Goal: Find specific page/section: Find specific page/section

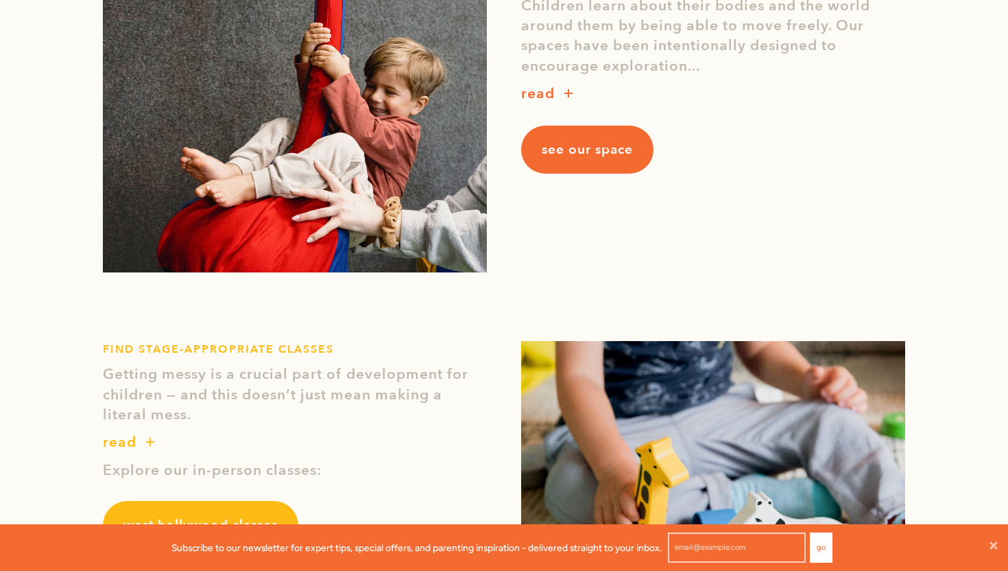
scroll to position [1348, 0]
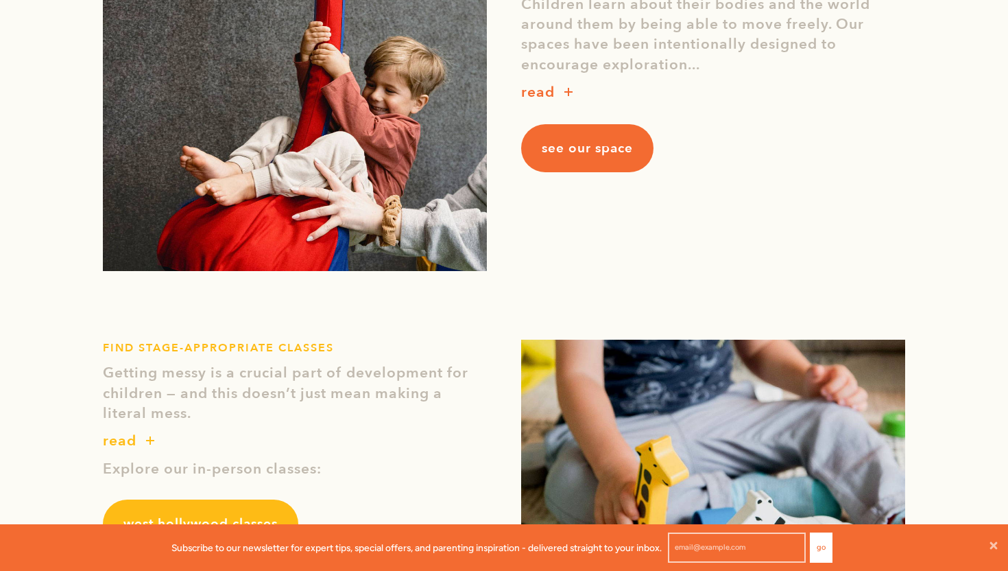
click at [604, 132] on link "see our space" at bounding box center [587, 148] width 132 height 48
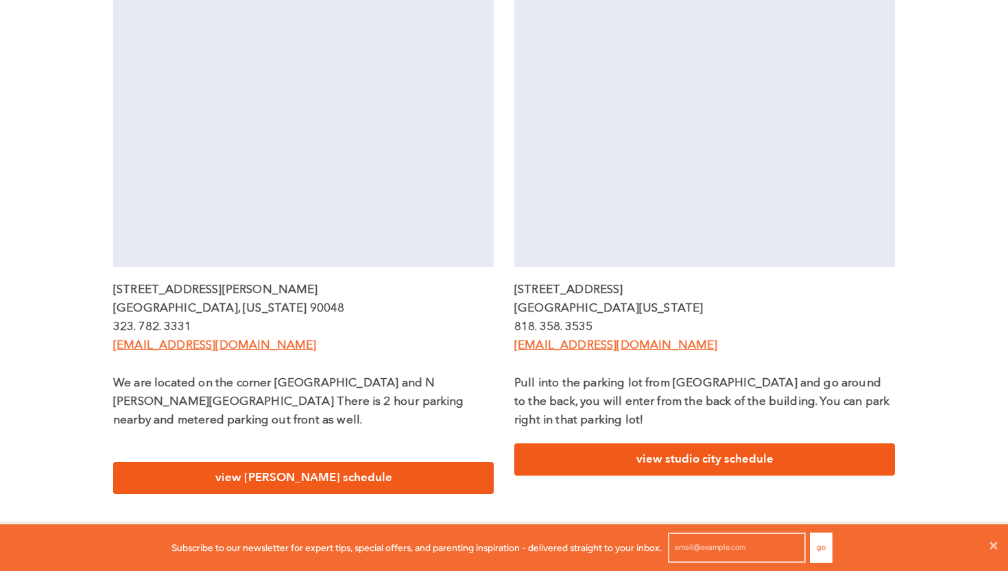
scroll to position [706, 0]
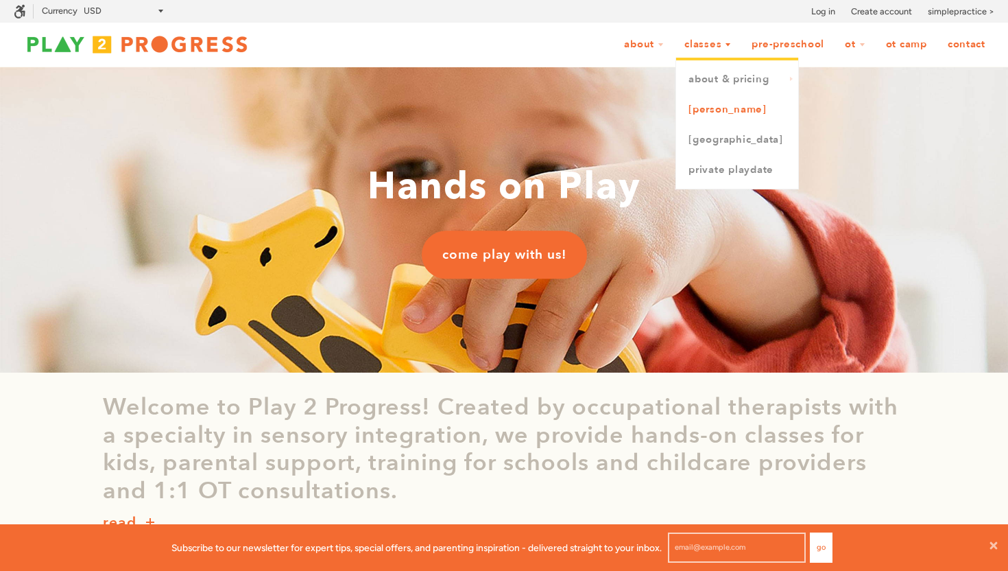
click at [714, 112] on link "[PERSON_NAME]" at bounding box center [737, 110] width 122 height 30
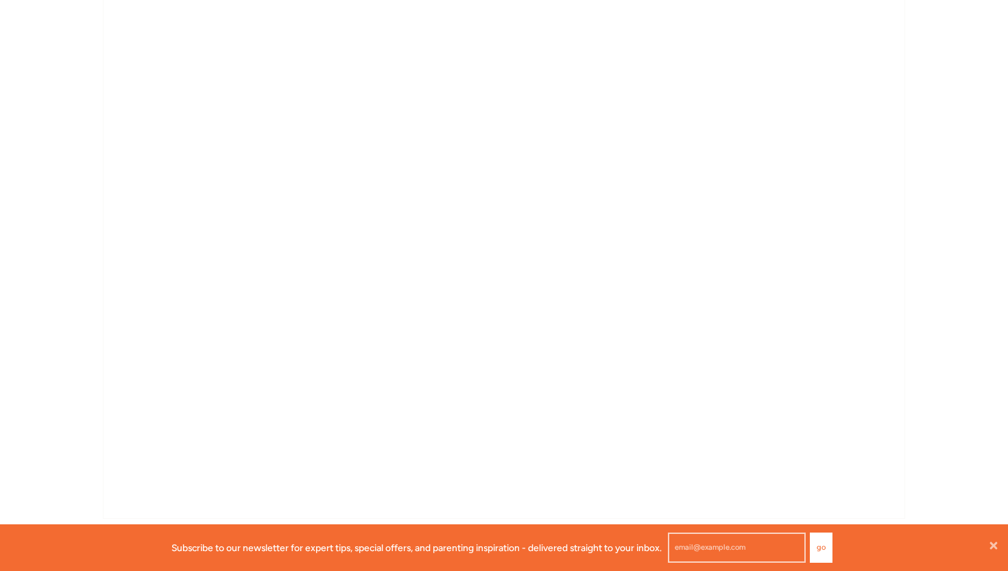
scroll to position [3899, 0]
